Goal: Task Accomplishment & Management: Manage account settings

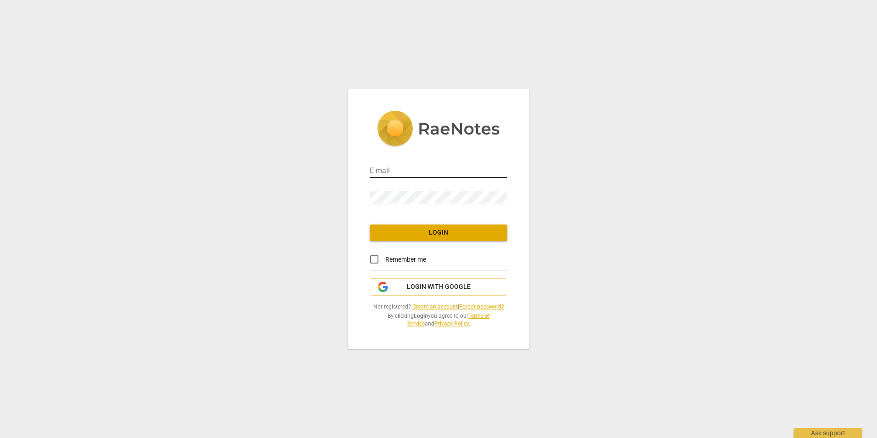
click at [417, 166] on div "E-mail" at bounding box center [439, 167] width 138 height 21
click at [388, 169] on input "email" at bounding box center [439, 171] width 138 height 13
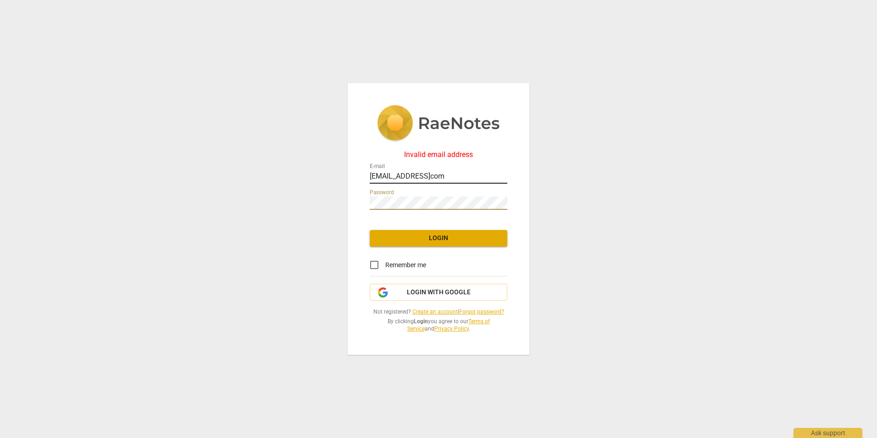
click at [434, 175] on input "[EMAIL_ADDRESS]com" at bounding box center [439, 176] width 138 height 13
type input "[EMAIL_ADDRESS][DOMAIN_NAME]"
click at [430, 237] on span "Login" at bounding box center [438, 238] width 123 height 9
click at [313, 201] on div "Invalid password E-mail [EMAIL_ADDRESS][DOMAIN_NAME] Password Login Remember me…" at bounding box center [438, 219] width 877 height 438
click at [457, 293] on span "Login with Google" at bounding box center [439, 292] width 64 height 9
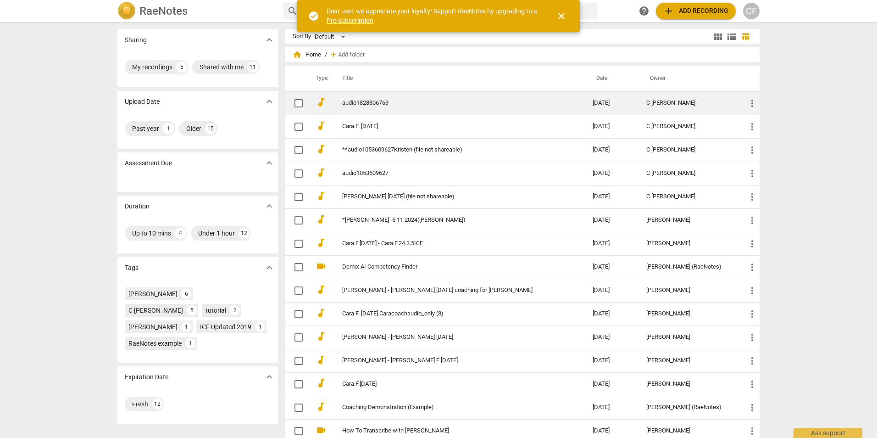
click at [363, 100] on link "audio1828806763" at bounding box center [450, 103] width 217 height 7
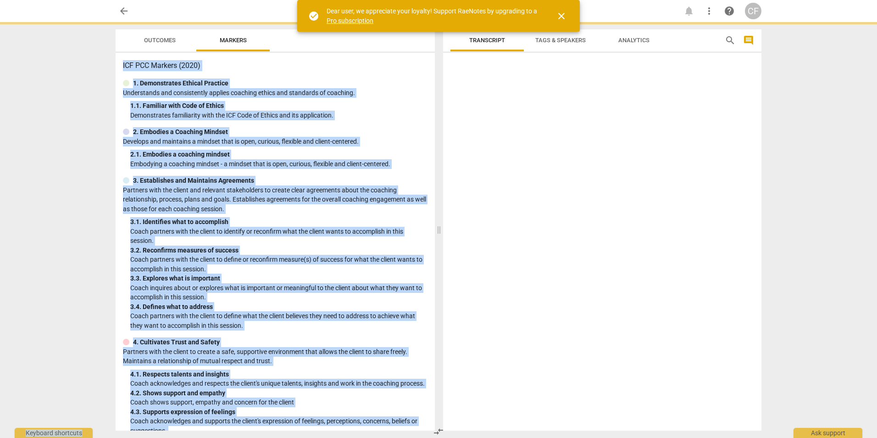
click at [363, 100] on div "1. Demonstrates Ethical Practice Understands and consistently applies coaching …" at bounding box center [275, 98] width 305 height 41
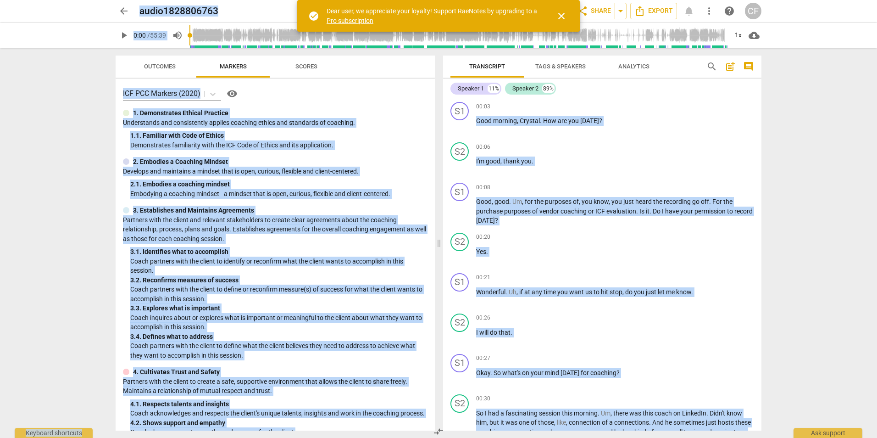
click at [122, 36] on span "play_arrow" at bounding box center [123, 35] width 11 height 11
click at [567, 16] on span "close" at bounding box center [561, 16] width 11 height 11
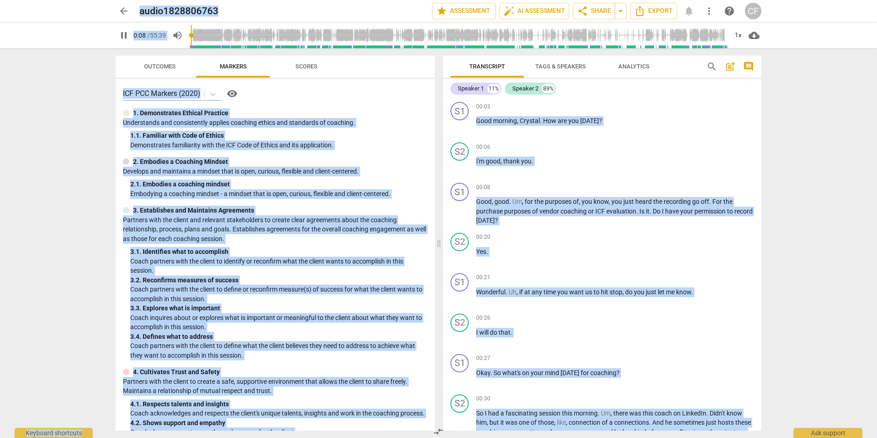
click at [121, 33] on span "pause" at bounding box center [123, 35] width 11 height 11
type input "8"
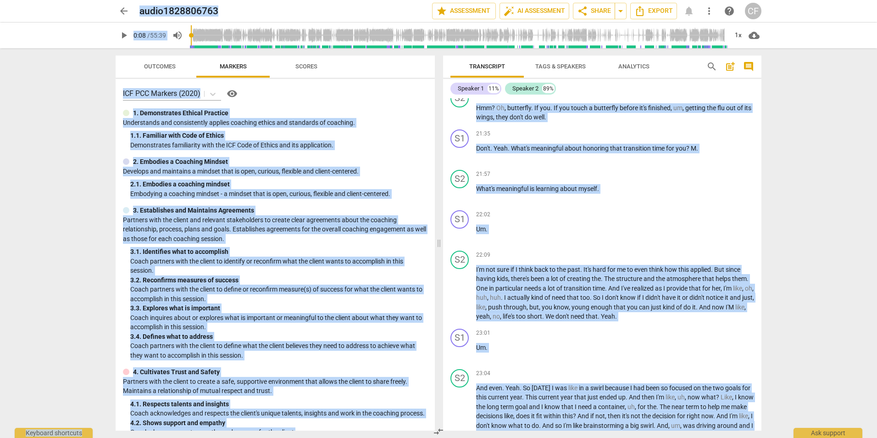
scroll to position [4267, 0]
